Goal: Information Seeking & Learning: Check status

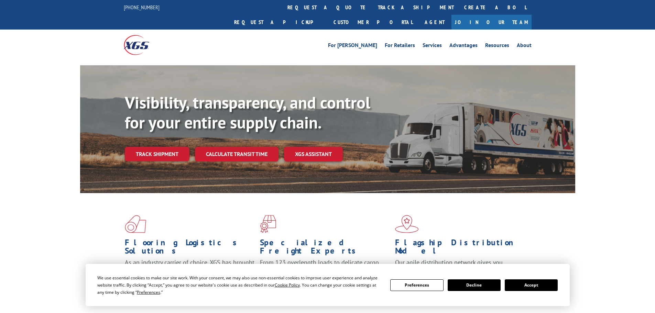
drag, startPoint x: 0, startPoint y: 0, endPoint x: 172, endPoint y: 151, distance: 228.9
click at [172, 151] on div "Visibility, transparency, and control for your entire supply chain. Track shipm…" at bounding box center [350, 141] width 451 height 96
click at [167, 147] on link "Track shipment" at bounding box center [157, 154] width 65 height 14
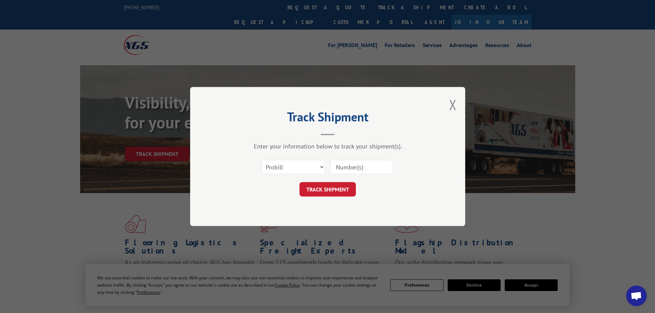
click at [364, 173] on input at bounding box center [361, 167] width 63 height 14
paste input "16755062"
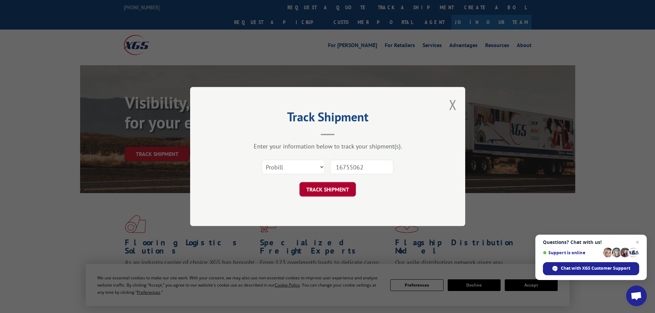
type input "16755062"
click at [339, 187] on button "TRACK SHIPMENT" at bounding box center [328, 189] width 56 height 14
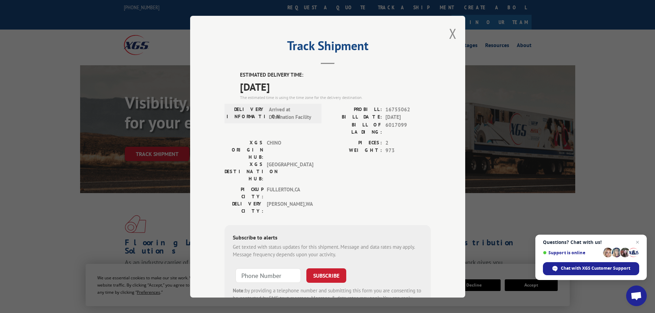
click at [452, 38] on button "Close modal" at bounding box center [453, 33] width 8 height 18
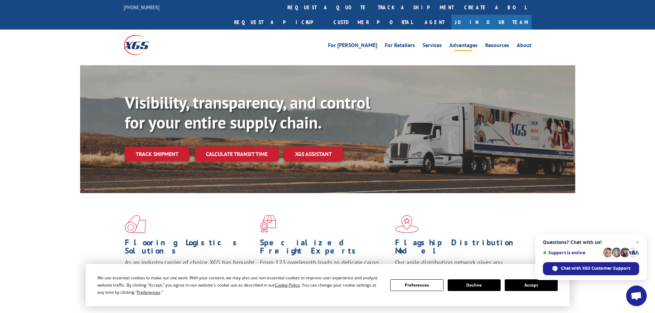
click at [448, 43] on li "Advantages" at bounding box center [464, 47] width 36 height 8
click at [373, 9] on link "track a shipment" at bounding box center [416, 7] width 86 height 15
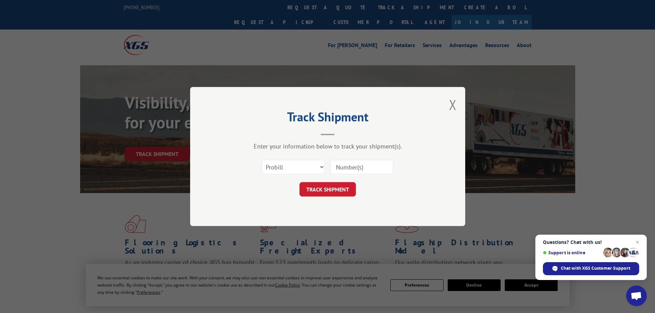
click at [357, 168] on input at bounding box center [361, 167] width 63 height 14
click at [347, 164] on input at bounding box center [361, 167] width 63 height 14
paste input "17470744"
type input "17470744"
click at [337, 192] on button "TRACK SHIPMENT" at bounding box center [328, 189] width 56 height 14
